Goal: Information Seeking & Learning: Learn about a topic

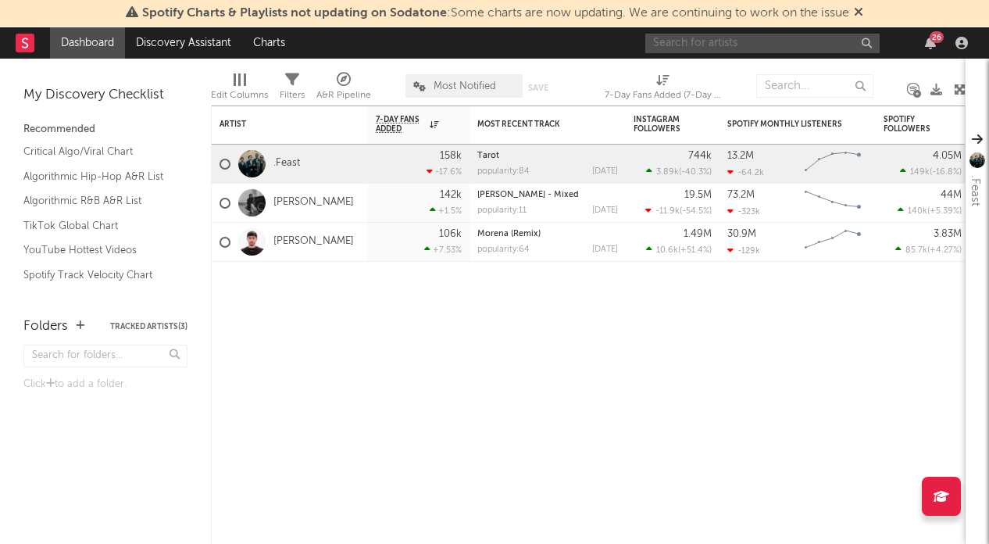
click at [703, 45] on input "text" at bounding box center [762, 44] width 234 height 20
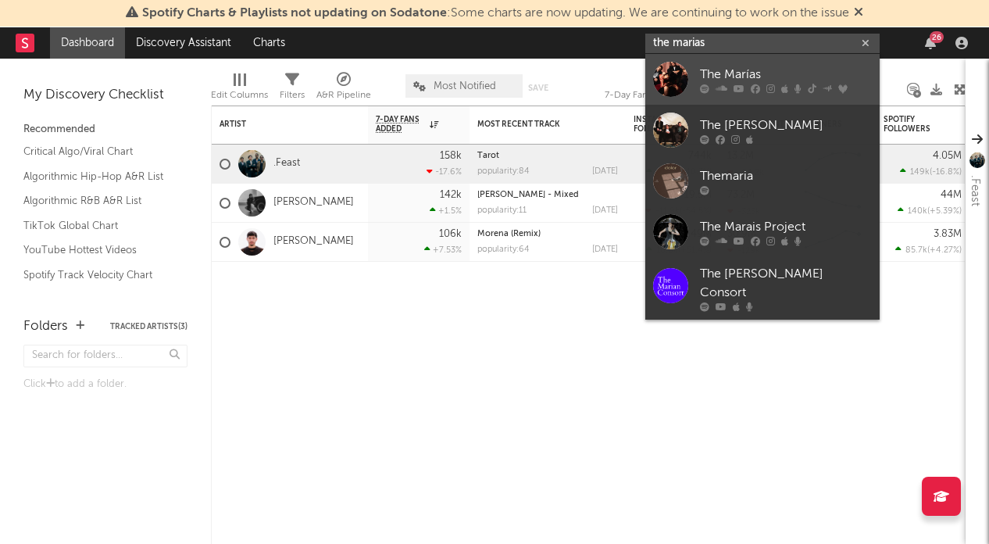
type input "the marias"
click at [701, 62] on link "The Marías" at bounding box center [762, 79] width 234 height 51
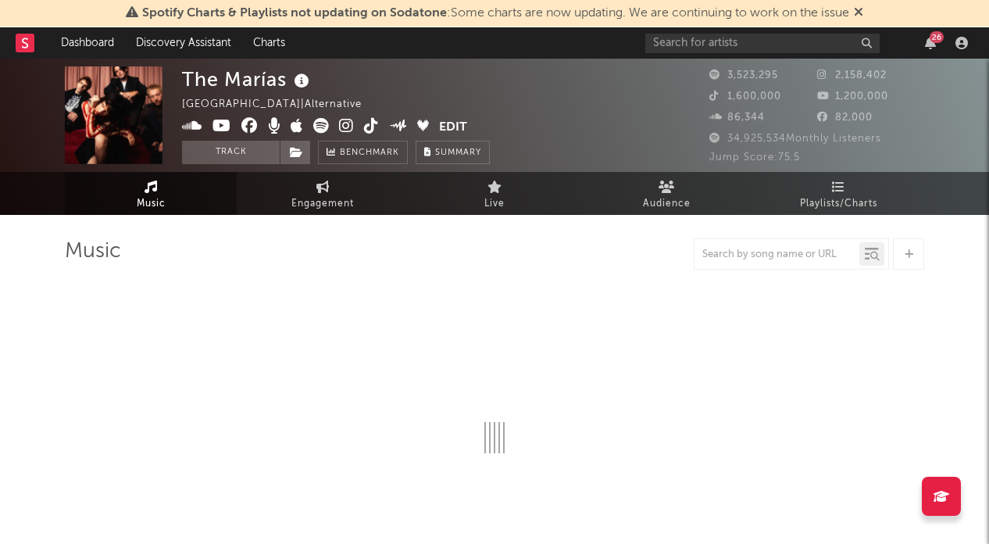
select select "6m"
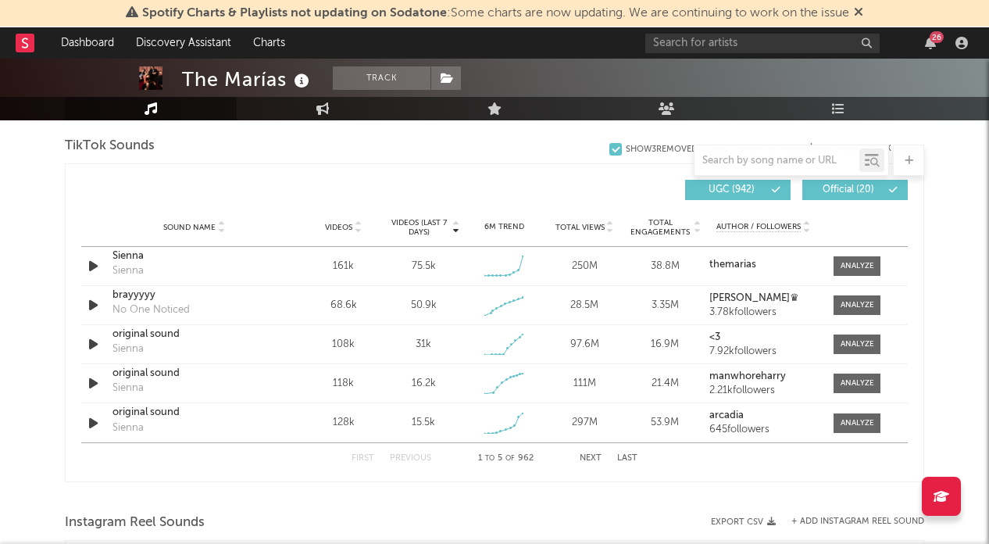
scroll to position [1057, 0]
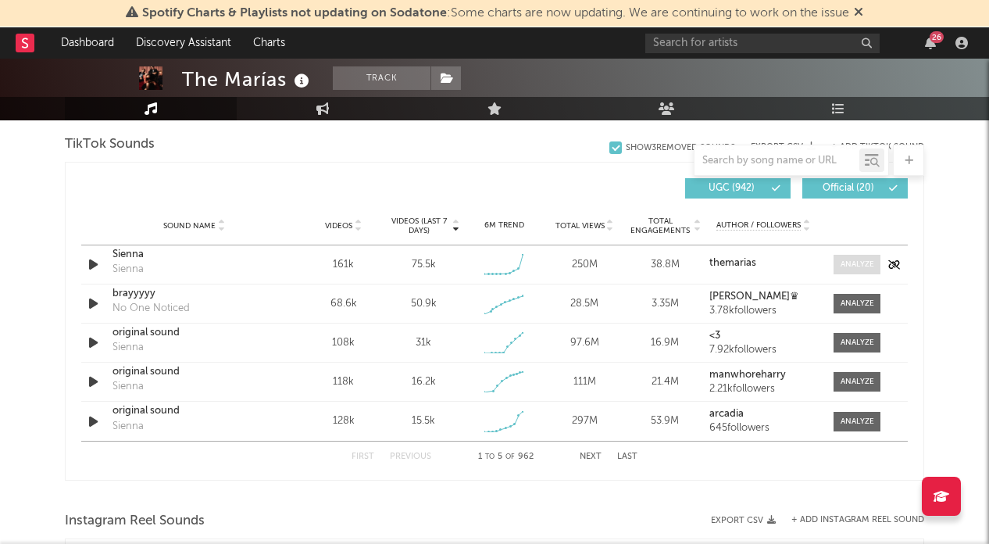
click at [855, 265] on div at bounding box center [858, 265] width 34 height 12
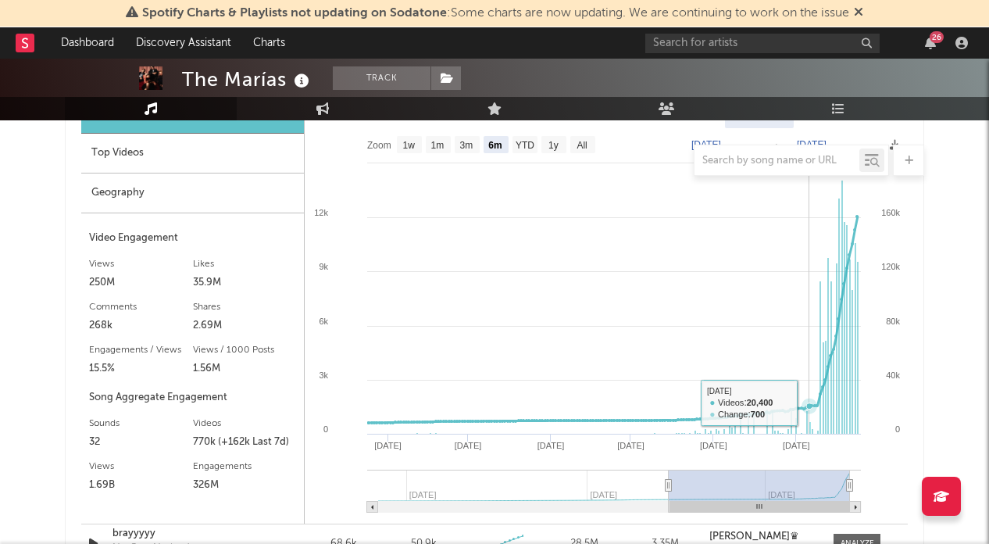
scroll to position [1242, 0]
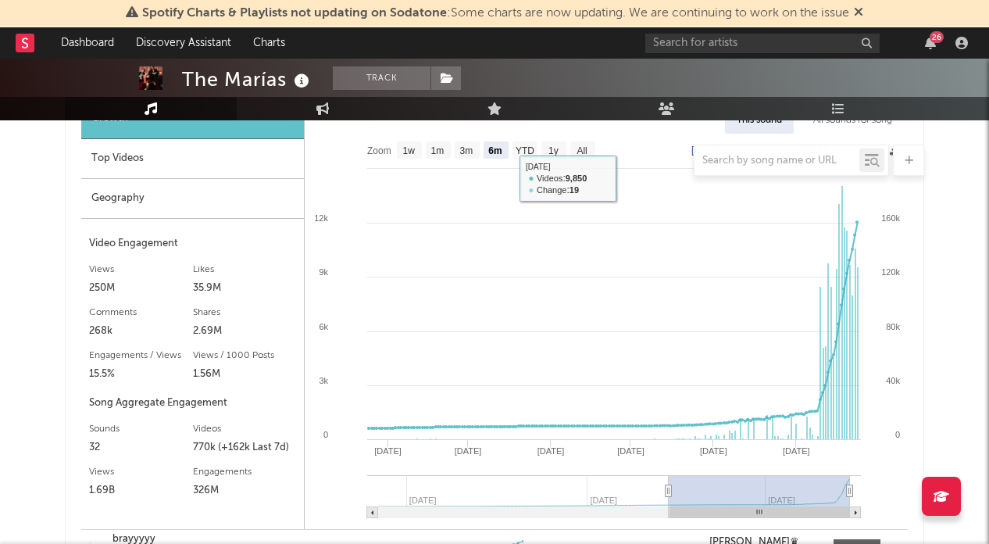
click at [410, 151] on div at bounding box center [495, 160] width 860 height 31
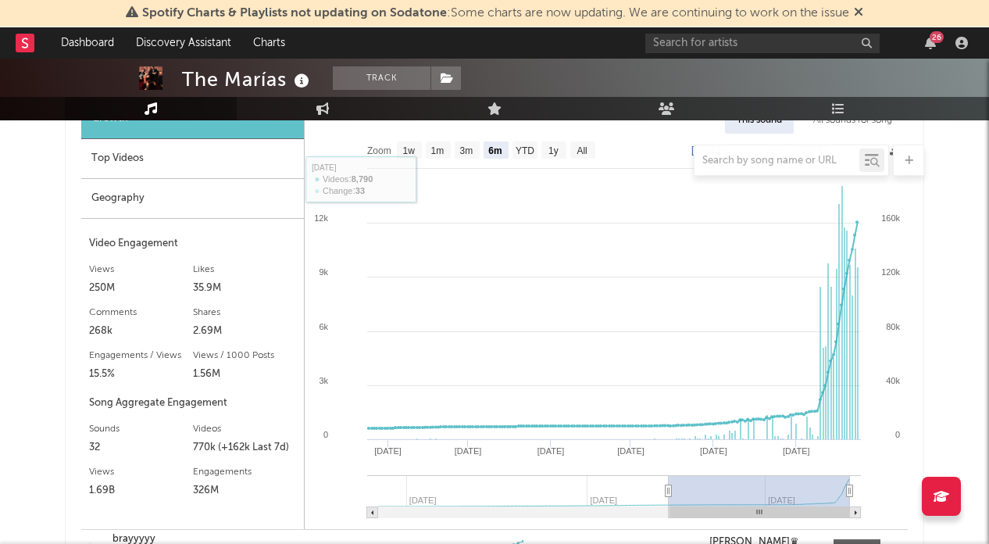
click at [408, 145] on div at bounding box center [495, 160] width 860 height 31
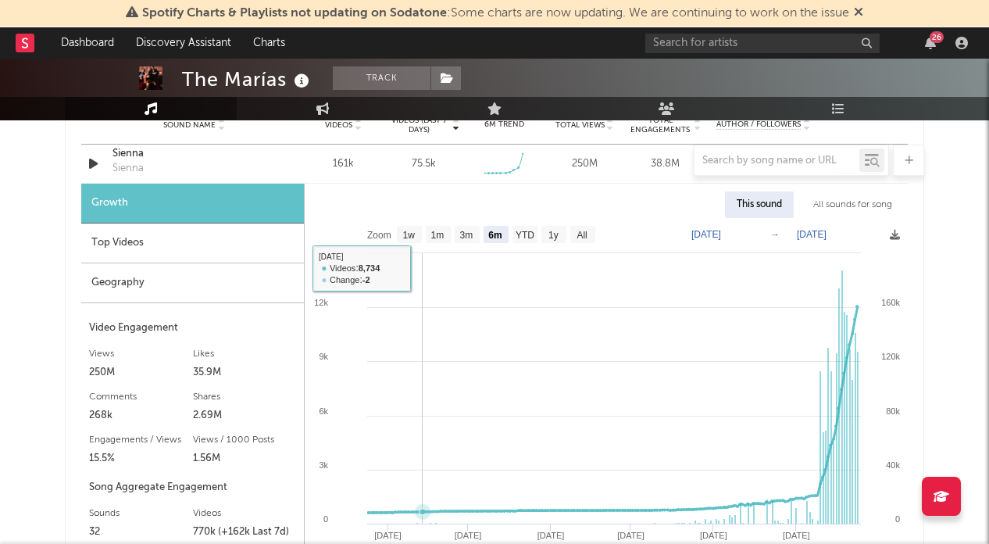
scroll to position [1158, 0]
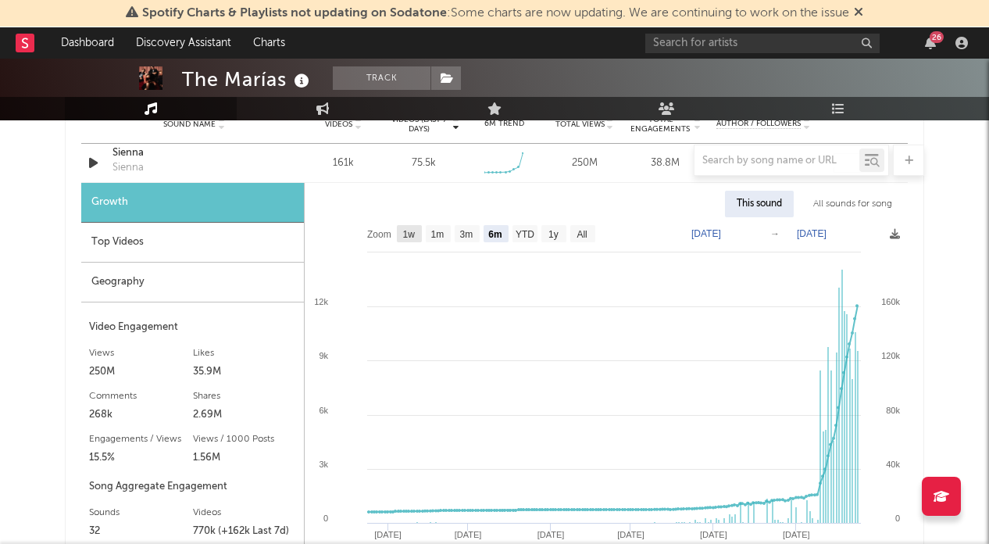
click at [412, 235] on text "1w" at bounding box center [409, 234] width 13 height 11
select select "1w"
type input "[DATE]"
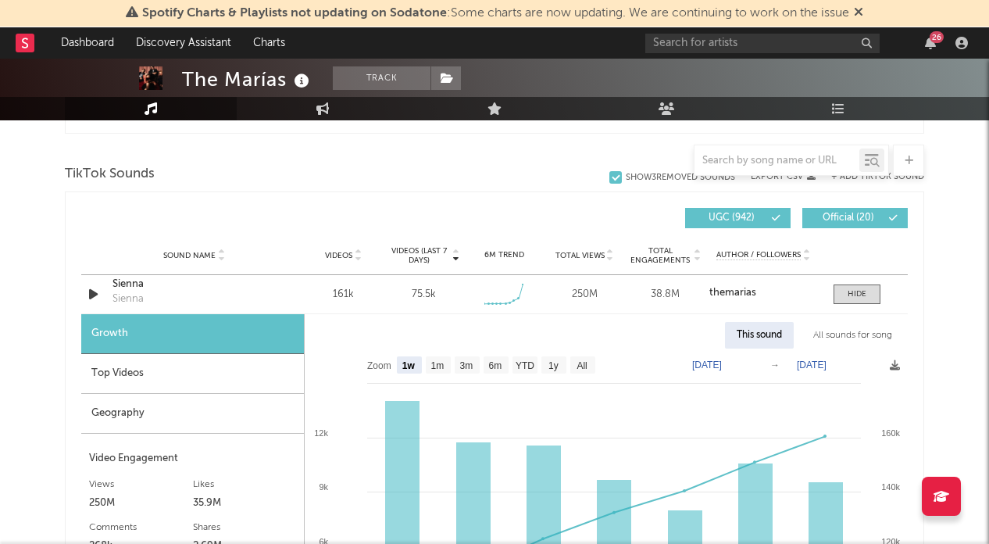
scroll to position [1002, 0]
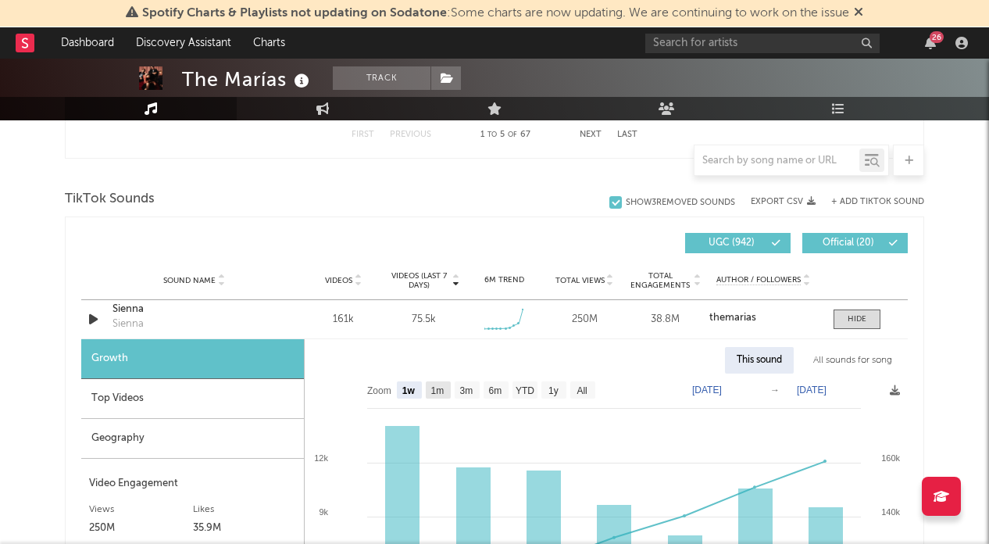
click at [439, 386] on text "1m" at bounding box center [437, 390] width 13 height 11
select select "1m"
type input "[DATE]"
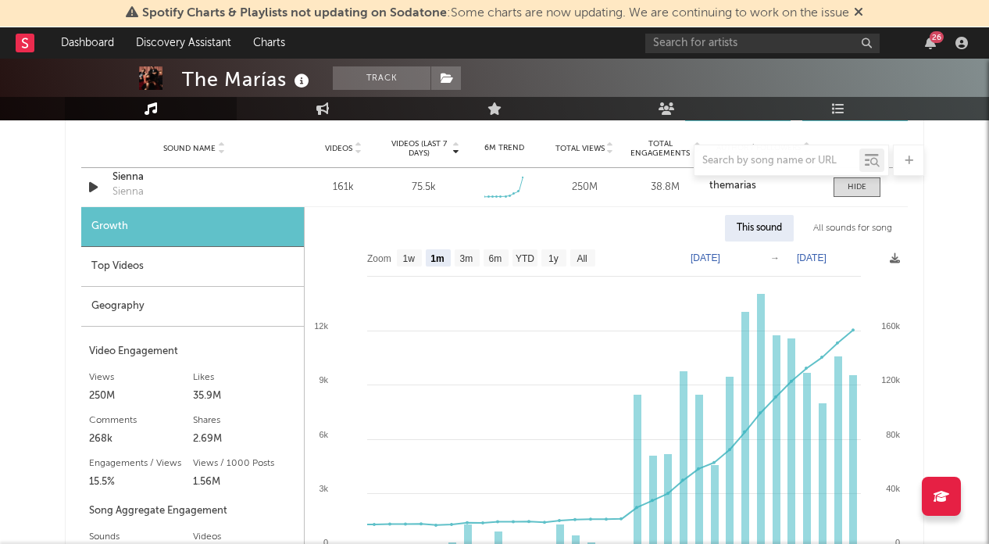
scroll to position [1127, 0]
